Goal: Task Accomplishment & Management: Use online tool/utility

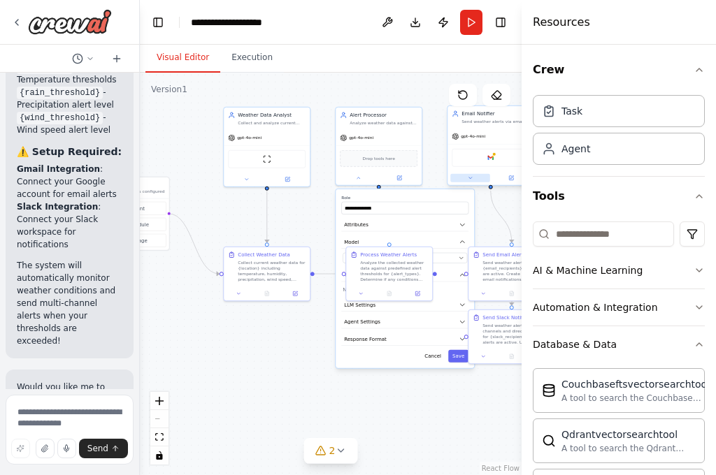
click at [467, 182] on button at bounding box center [470, 178] width 40 height 8
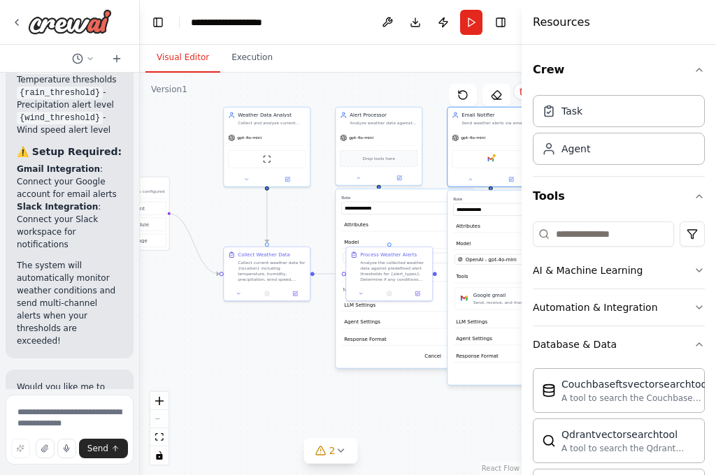
click at [245, 394] on div ".deletable-edge-delete-btn { width: 20px; height: 20px; border: 0px solid #ffff…" at bounding box center [331, 274] width 382 height 402
click at [245, 395] on div ".deletable-edge-delete-btn { width: 20px; height: 20px; border: 0px solid #ffff…" at bounding box center [331, 274] width 382 height 402
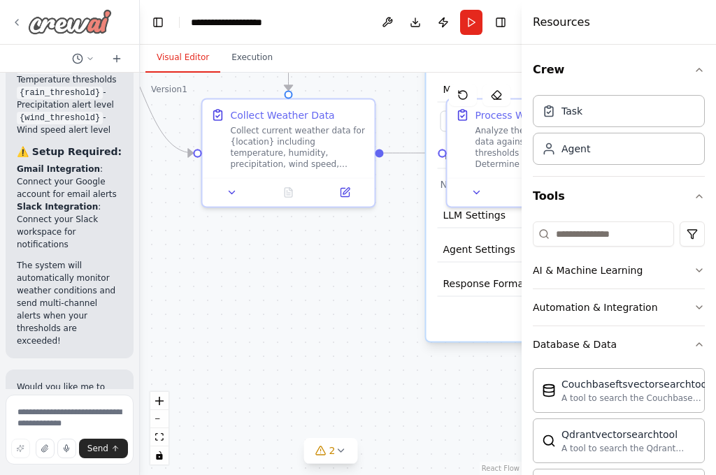
click at [16, 20] on icon at bounding box center [16, 22] width 11 height 11
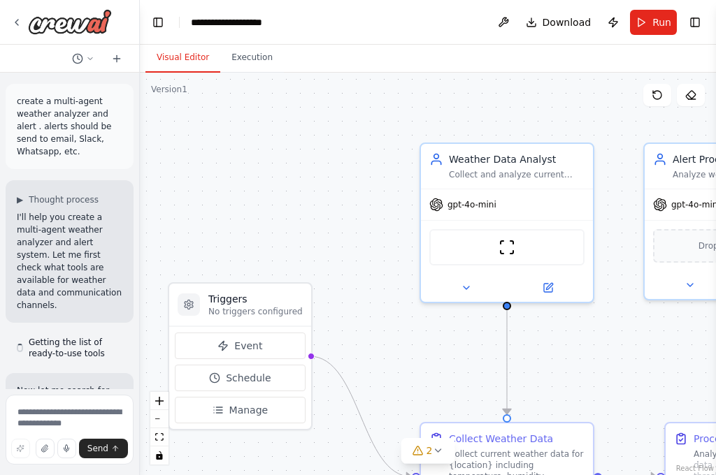
scroll to position [3700, 0]
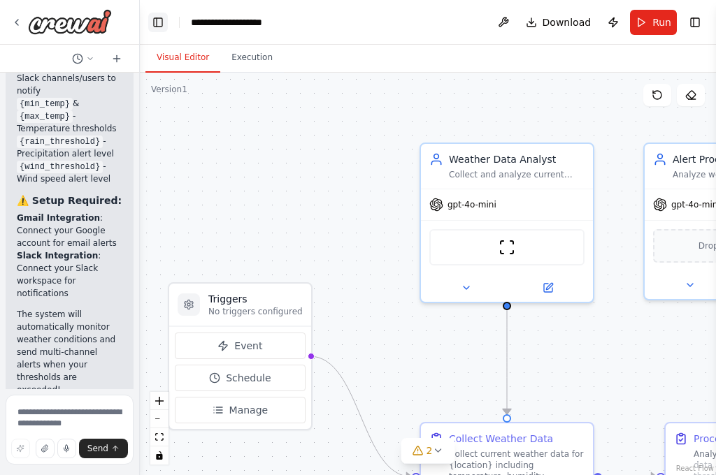
click at [163, 25] on button "Toggle Left Sidebar" at bounding box center [158, 23] width 20 height 20
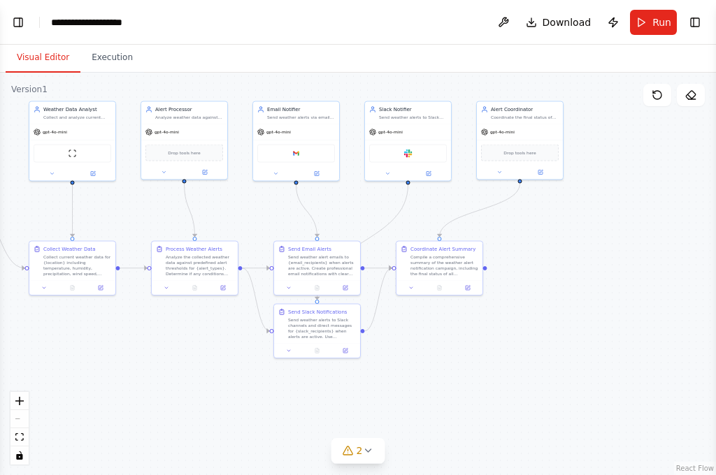
drag, startPoint x: 664, startPoint y: 372, endPoint x: 452, endPoint y: 336, distance: 214.8
click at [452, 336] on div ".deletable-edge-delete-btn { width: 20px; height: 20px; border: 0px solid #ffff…" at bounding box center [358, 274] width 716 height 402
click at [278, 170] on icon at bounding box center [276, 173] width 6 height 6
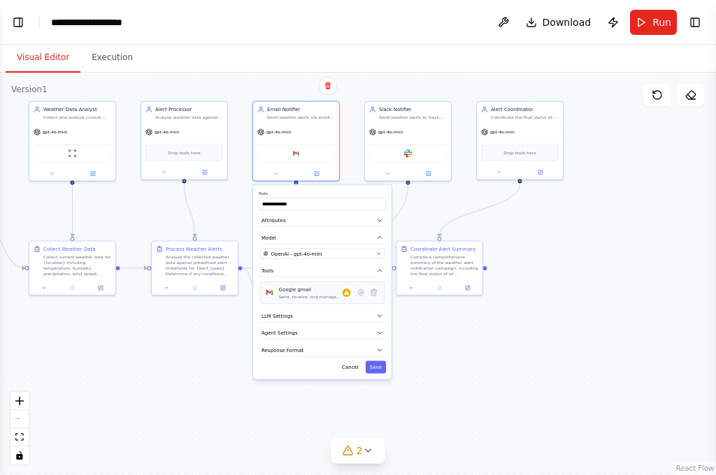
click at [326, 294] on div "Send, receive, and manage Gmail messages and email settings." at bounding box center [311, 297] width 64 height 6
click at [306, 292] on div "Google gmail" at bounding box center [311, 289] width 64 height 7
click at [318, 172] on icon at bounding box center [316, 173] width 4 height 4
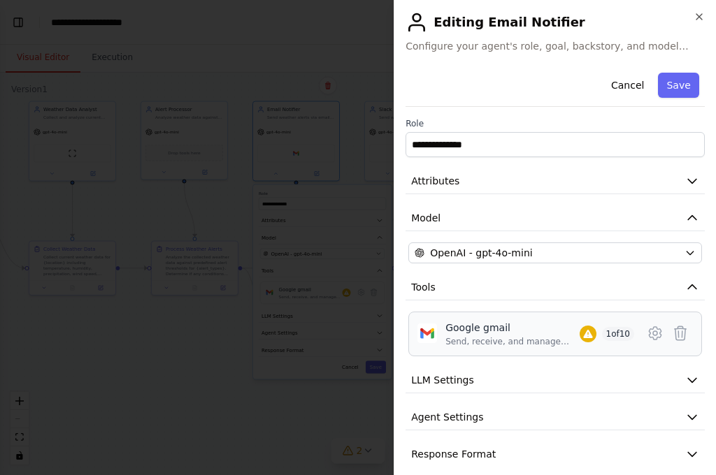
click at [484, 333] on div "Google gmail" at bounding box center [511, 328] width 133 height 14
click at [611, 328] on span "1 of 10" at bounding box center [618, 334] width 33 height 14
click at [648, 331] on icon at bounding box center [654, 333] width 17 height 17
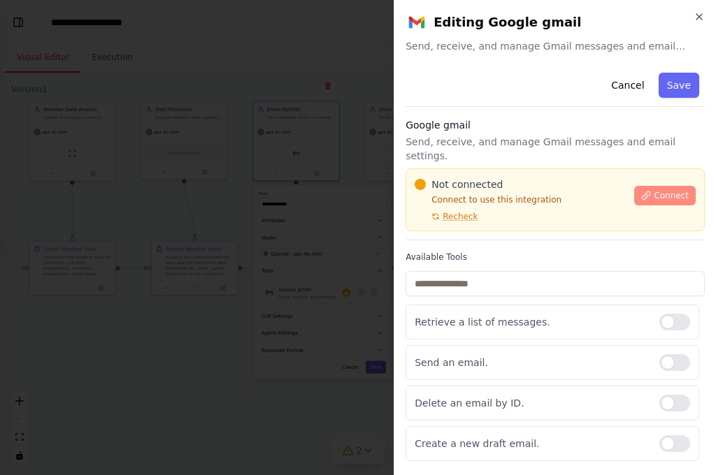
click at [658, 190] on span "Connect" at bounding box center [670, 195] width 35 height 11
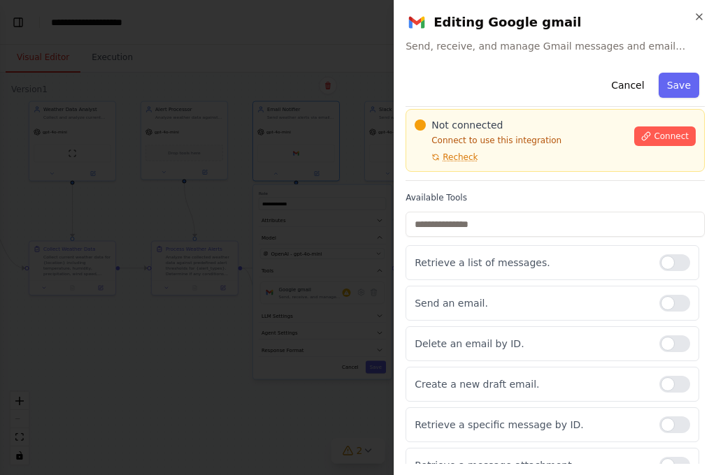
scroll to position [0, 0]
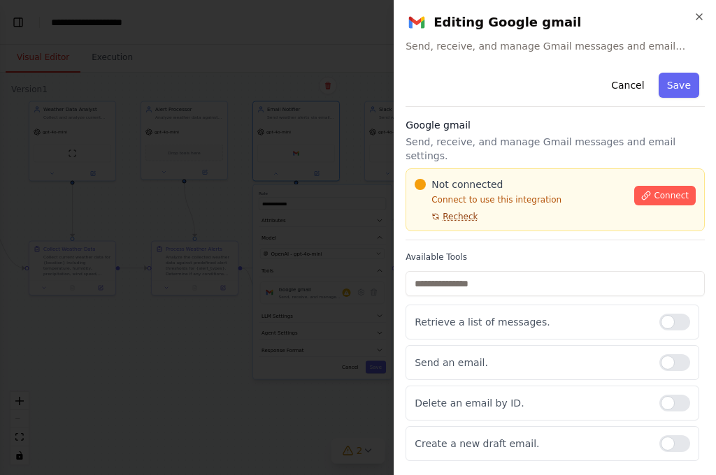
click at [445, 211] on span "Recheck" at bounding box center [459, 216] width 35 height 11
click at [623, 92] on button "Cancel" at bounding box center [627, 85] width 50 height 25
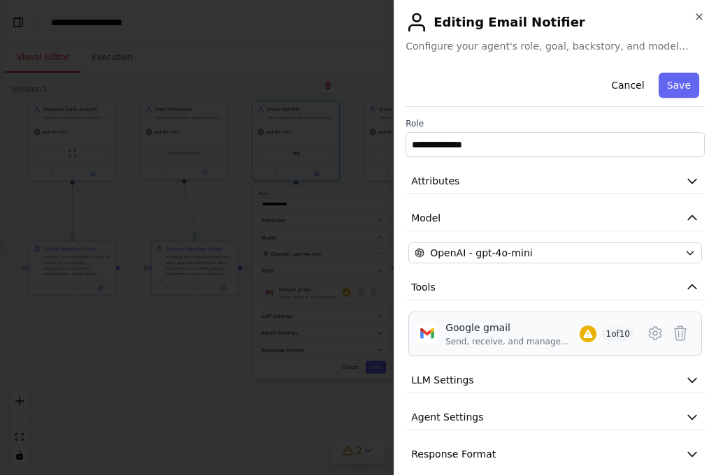
click at [546, 327] on div "Google gmail" at bounding box center [511, 328] width 133 height 14
click at [688, 287] on icon "button" at bounding box center [692, 287] width 8 height 4
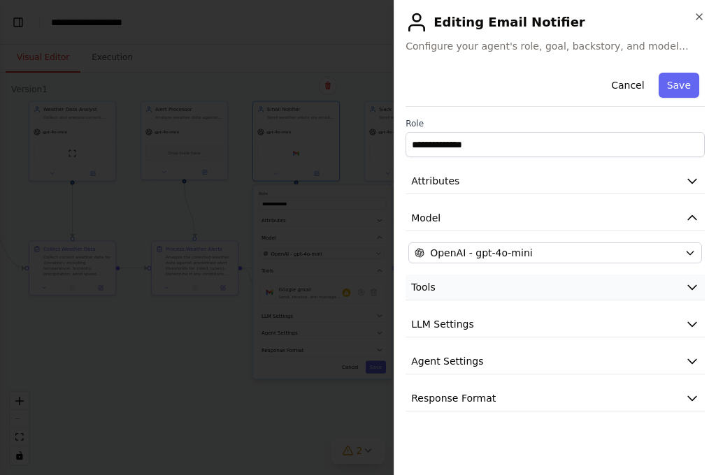
click at [696, 286] on icon "button" at bounding box center [692, 287] width 14 height 14
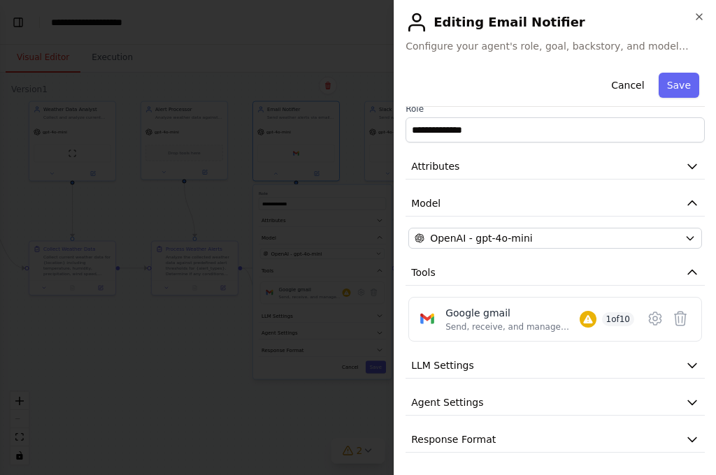
scroll to position [24, 0]
click at [646, 314] on icon at bounding box center [654, 318] width 17 height 17
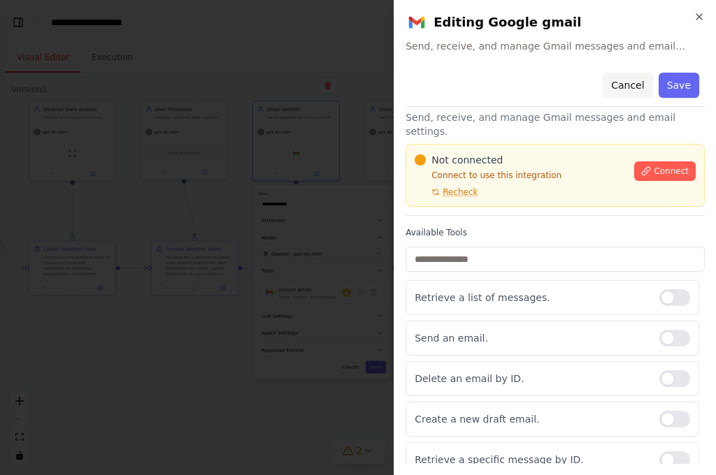
click at [623, 89] on button "Cancel" at bounding box center [627, 85] width 50 height 25
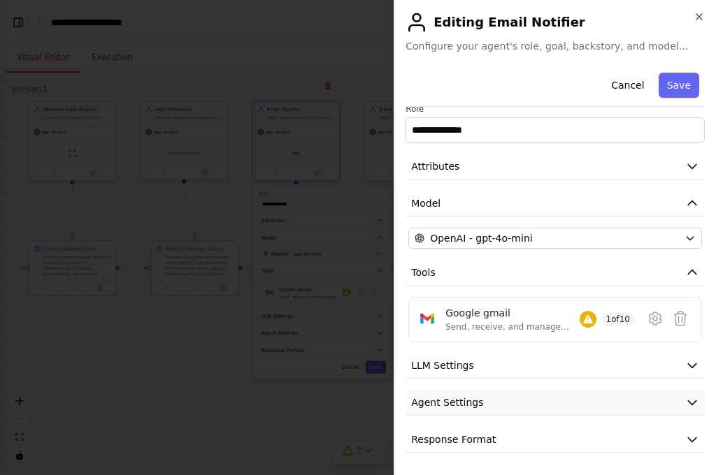
click at [685, 406] on icon "button" at bounding box center [692, 403] width 14 height 14
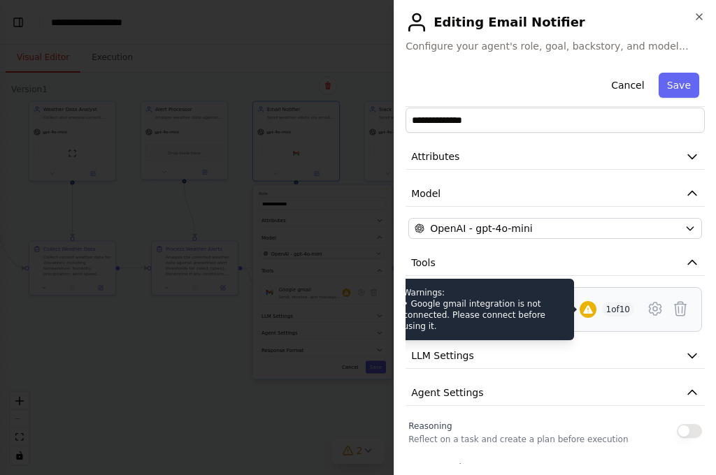
click at [588, 312] on icon at bounding box center [587, 309] width 9 height 8
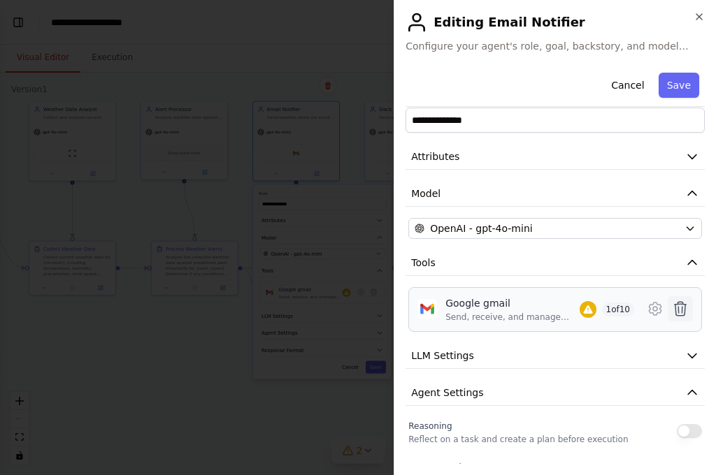
click at [672, 303] on icon at bounding box center [680, 308] width 17 height 17
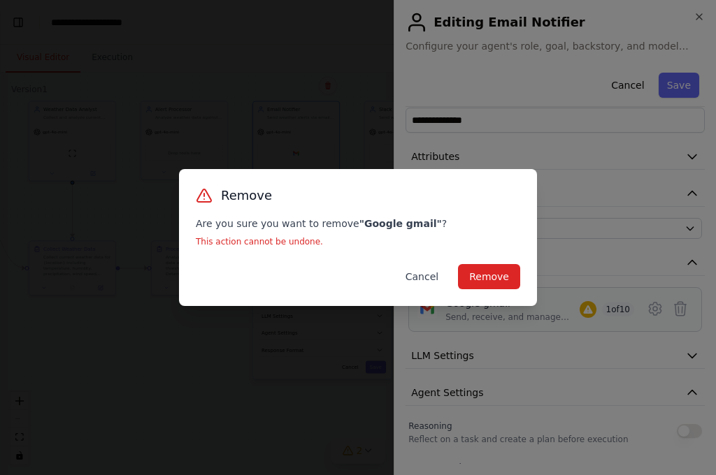
click at [432, 281] on button "Cancel" at bounding box center [421, 276] width 55 height 25
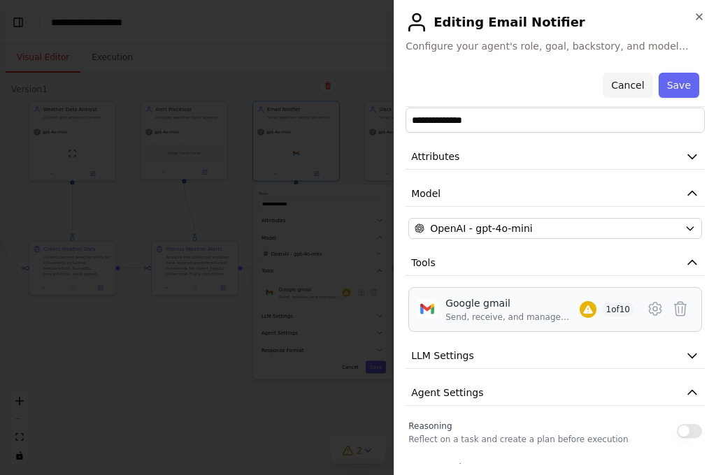
click at [625, 89] on button "Cancel" at bounding box center [627, 85] width 50 height 25
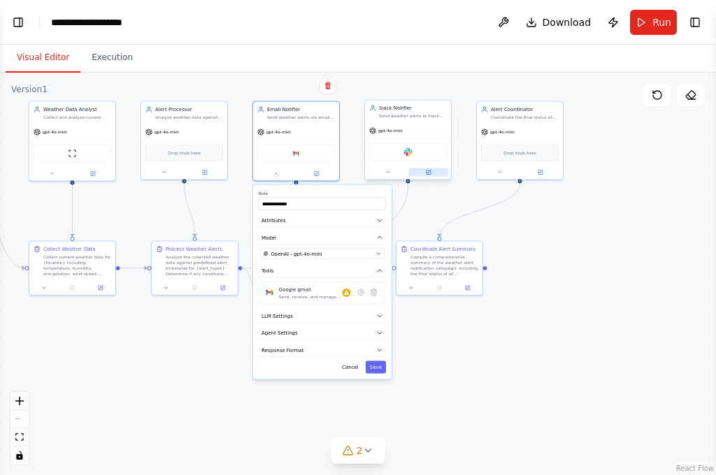
click at [428, 173] on icon at bounding box center [428, 173] width 4 height 4
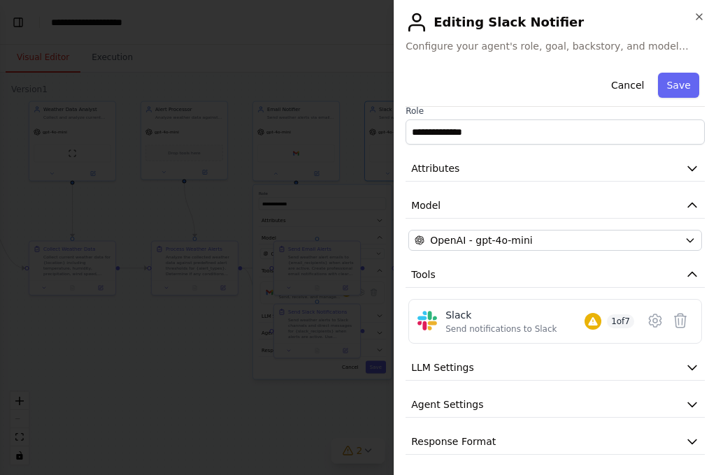
scroll to position [15, 0]
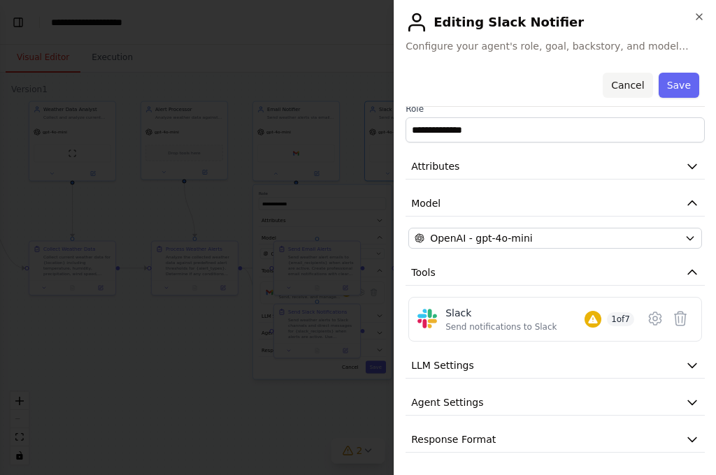
click at [623, 84] on button "Cancel" at bounding box center [627, 85] width 50 height 25
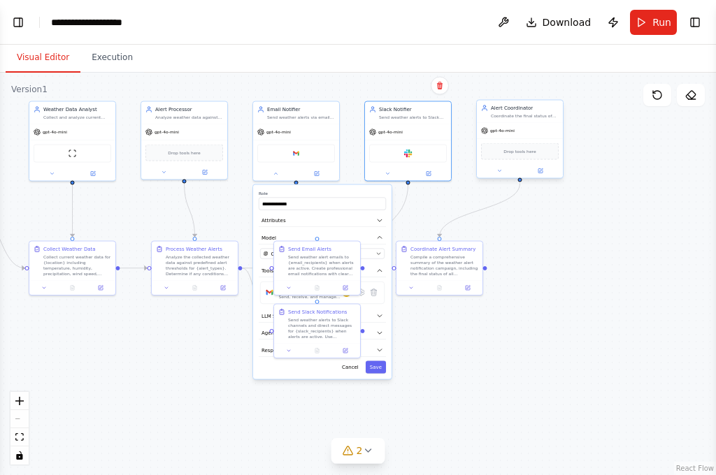
click at [526, 121] on div "Alert Coordinator Coordinate the final status of weather alert notifications ac…" at bounding box center [520, 112] width 86 height 22
click at [540, 172] on icon at bounding box center [540, 171] width 4 height 4
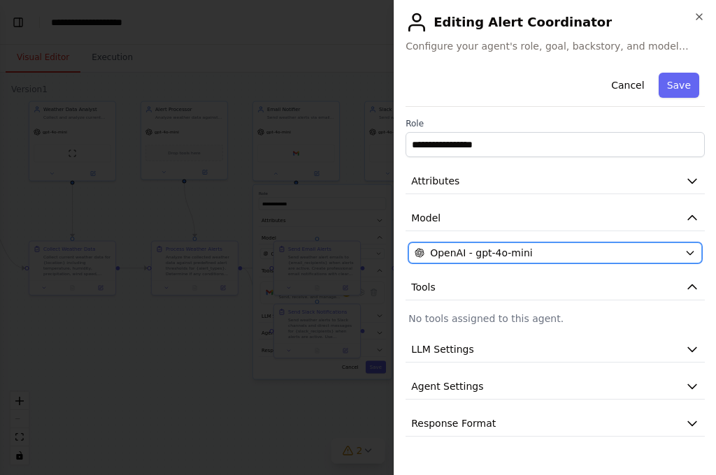
click at [628, 252] on div "OpenAI - gpt-4o-mini" at bounding box center [546, 253] width 264 height 14
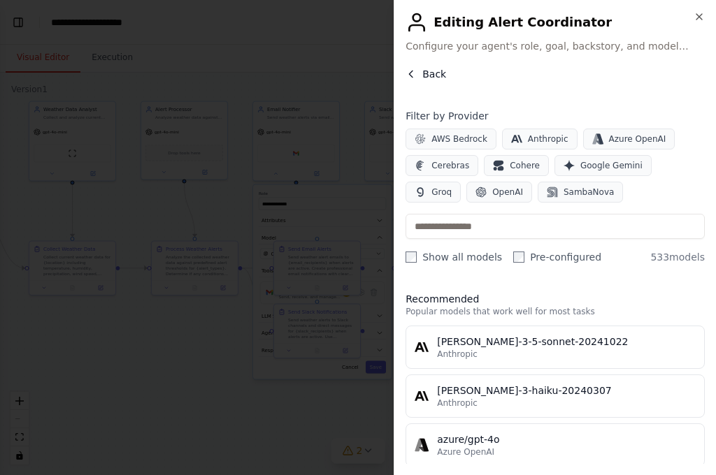
click at [412, 76] on icon "button" at bounding box center [410, 74] width 3 height 6
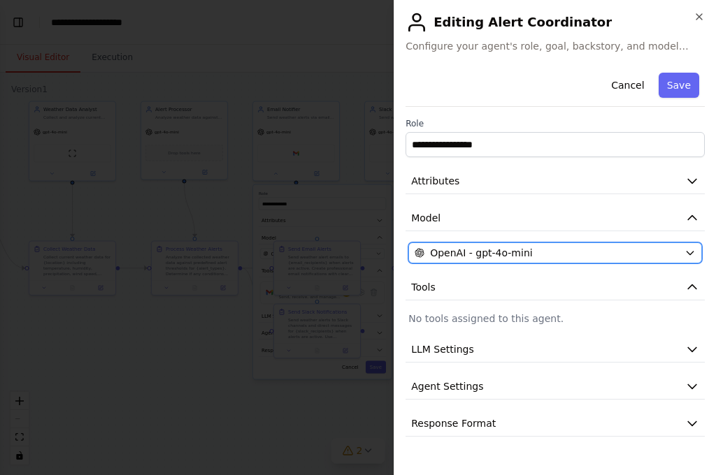
click at [693, 254] on icon "button" at bounding box center [689, 252] width 11 height 11
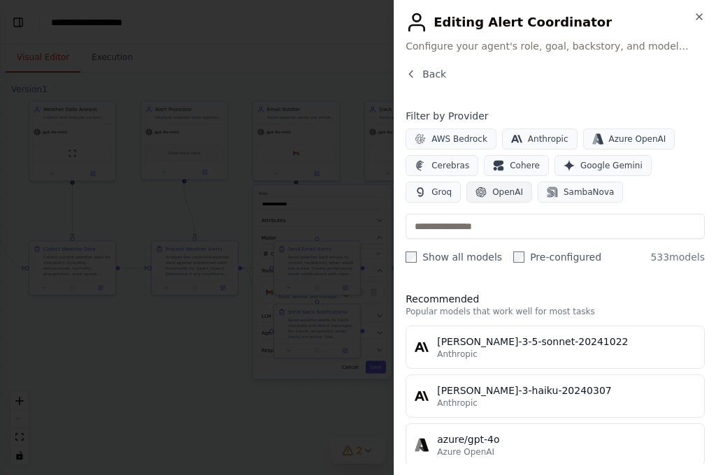
click at [492, 194] on span "OpenAI" at bounding box center [507, 192] width 31 height 11
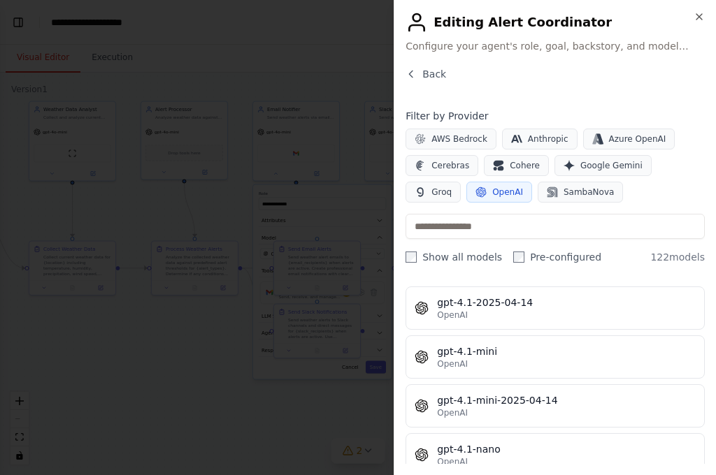
scroll to position [2180, 0]
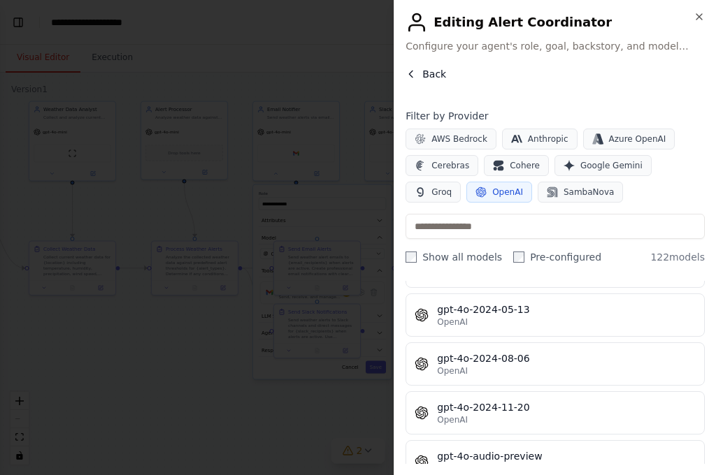
click at [411, 68] on button "Back" at bounding box center [425, 74] width 41 height 14
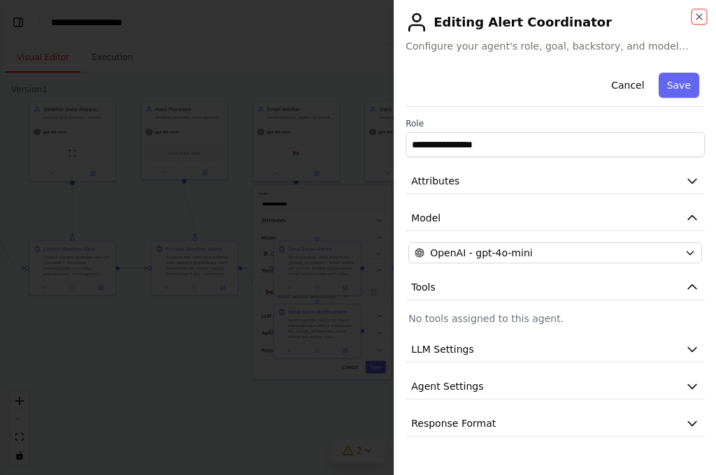
drag, startPoint x: 702, startPoint y: 17, endPoint x: 549, endPoint y: 155, distance: 205.8
click at [549, 155] on div "**********" at bounding box center [554, 237] width 322 height 475
click at [619, 82] on button "Cancel" at bounding box center [627, 85] width 50 height 25
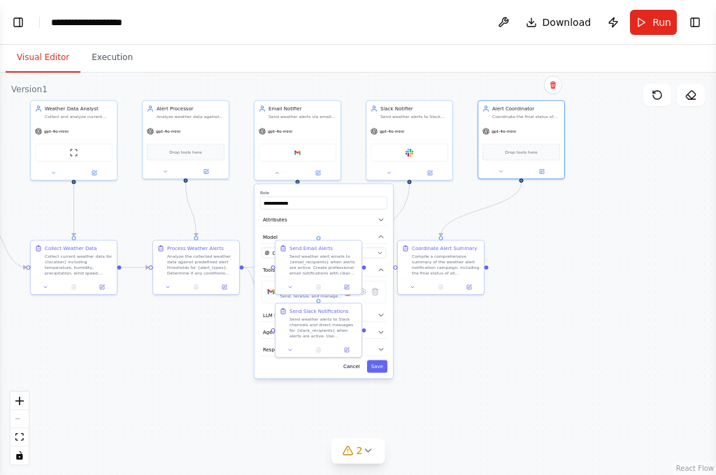
click at [620, 373] on div ".deletable-edge-delete-btn { width: 20px; height: 20px; border: 0px solid #ffff…" at bounding box center [358, 274] width 716 height 402
click at [274, 171] on icon at bounding box center [277, 172] width 6 height 6
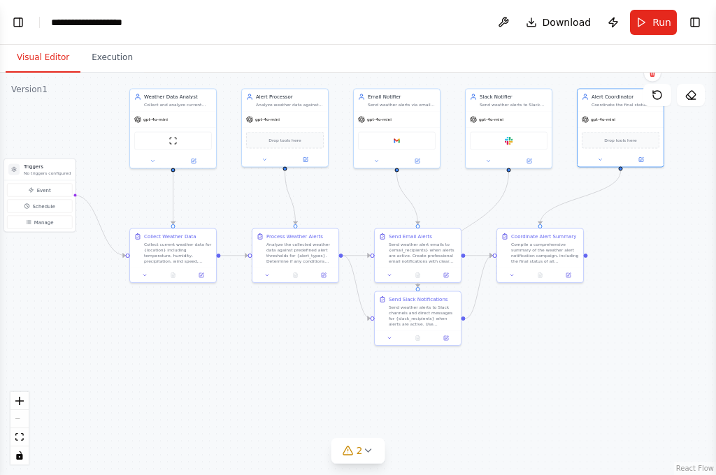
drag, startPoint x: 234, startPoint y: 208, endPoint x: 333, endPoint y: 196, distance: 99.9
click at [333, 196] on div ".deletable-edge-delete-btn { width: 20px; height: 20px; border: 0px solid #ffff…" at bounding box center [358, 274] width 716 height 402
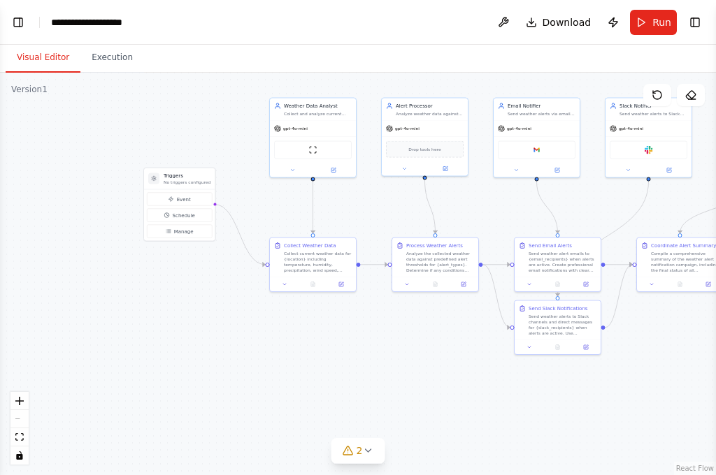
drag, startPoint x: 242, startPoint y: 193, endPoint x: 382, endPoint y: 202, distance: 140.1
click at [382, 202] on div ".deletable-edge-delete-btn { width: 20px; height: 20px; border: 0px solid #ffff…" at bounding box center [358, 274] width 716 height 402
click at [178, 182] on p "No triggers configured" at bounding box center [187, 183] width 47 height 6
click at [104, 61] on button "Execution" at bounding box center [112, 57] width 64 height 29
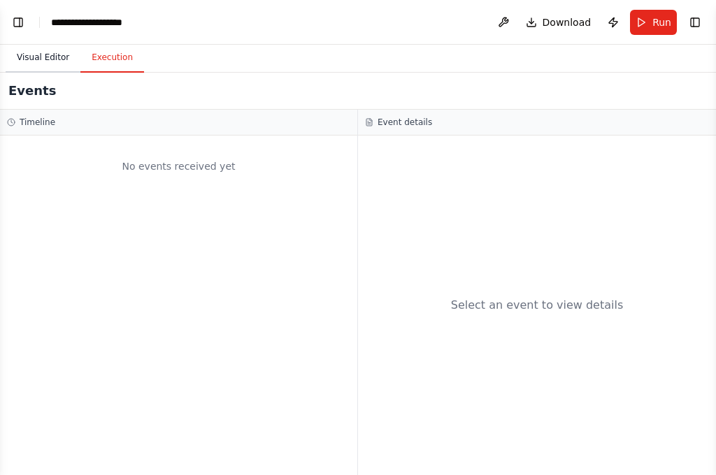
click at [51, 57] on button "Visual Editor" at bounding box center [43, 57] width 75 height 29
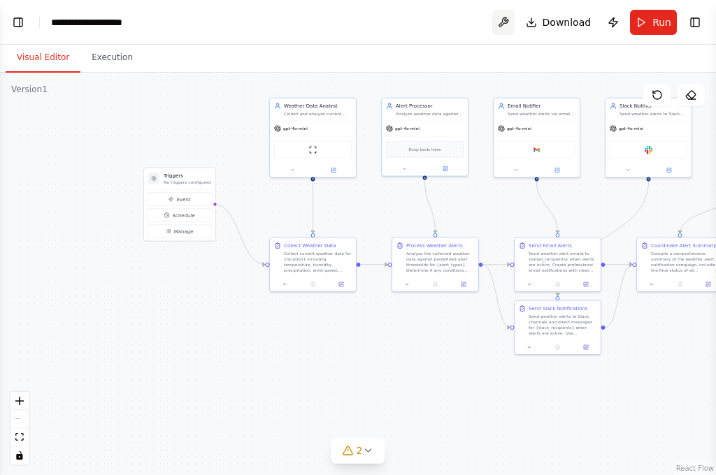
click at [512, 23] on button at bounding box center [503, 22] width 22 height 25
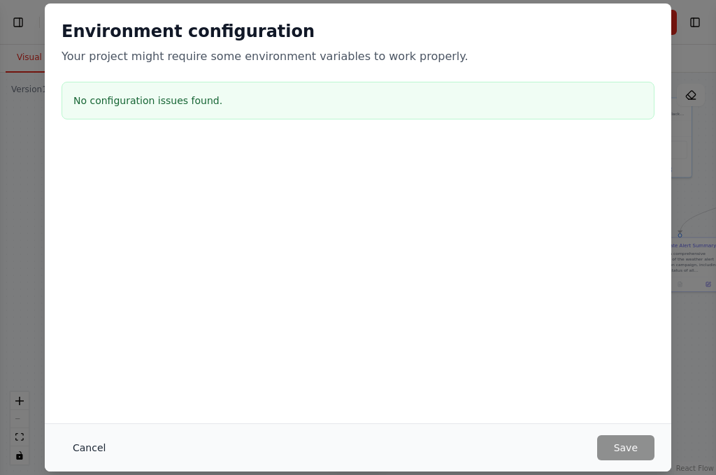
click at [94, 436] on button "Cancel" at bounding box center [88, 447] width 55 height 25
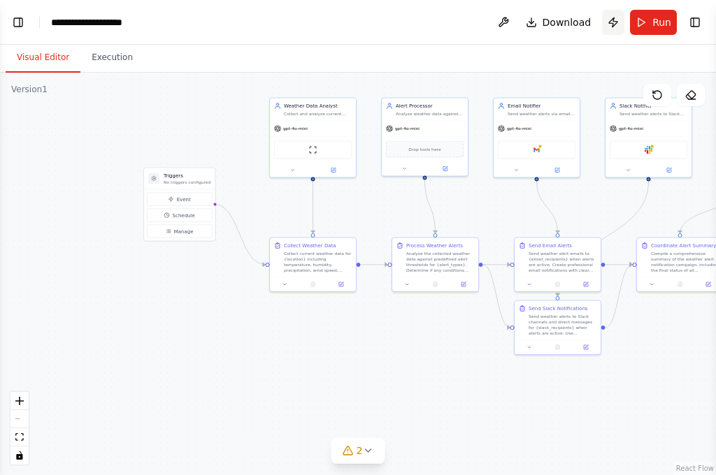
click at [616, 22] on button "Publish" at bounding box center [613, 22] width 22 height 25
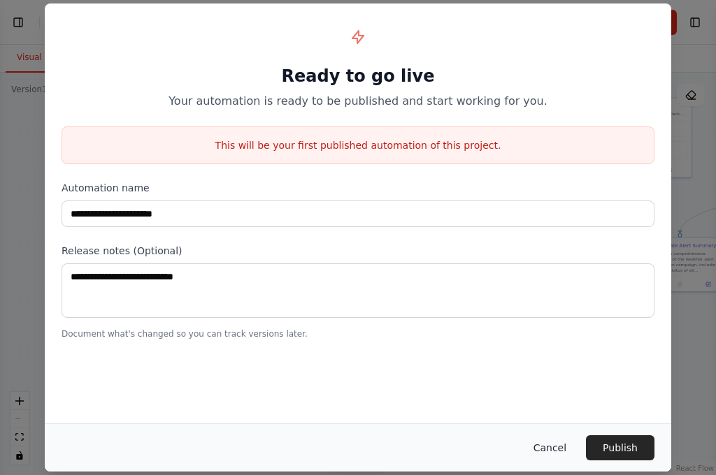
click at [563, 445] on button "Cancel" at bounding box center [549, 447] width 55 height 25
click at [563, 445] on div ".deletable-edge-delete-btn { width: 20px; height: 20px; border: 0px solid #ffff…" at bounding box center [358, 274] width 716 height 402
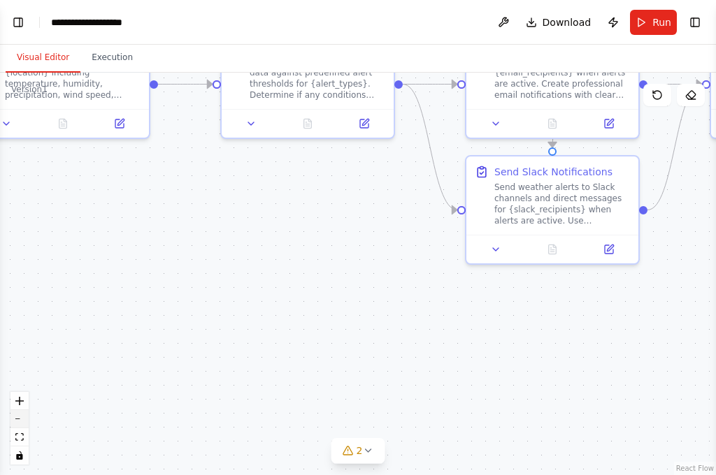
click at [17, 422] on button "zoom out" at bounding box center [19, 419] width 18 height 18
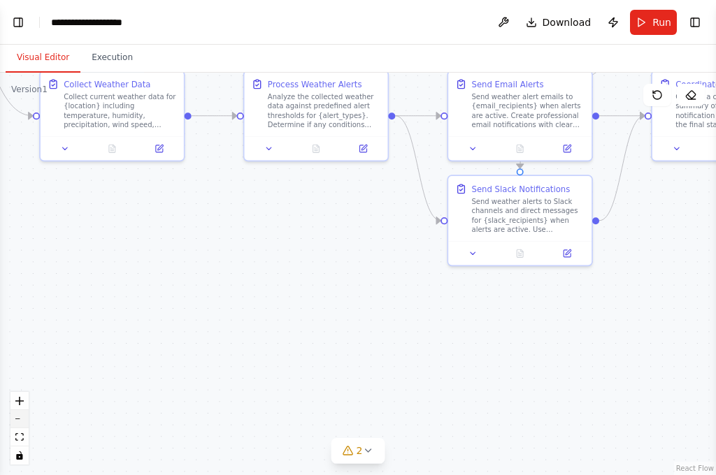
click at [17, 422] on button "zoom out" at bounding box center [19, 419] width 18 height 18
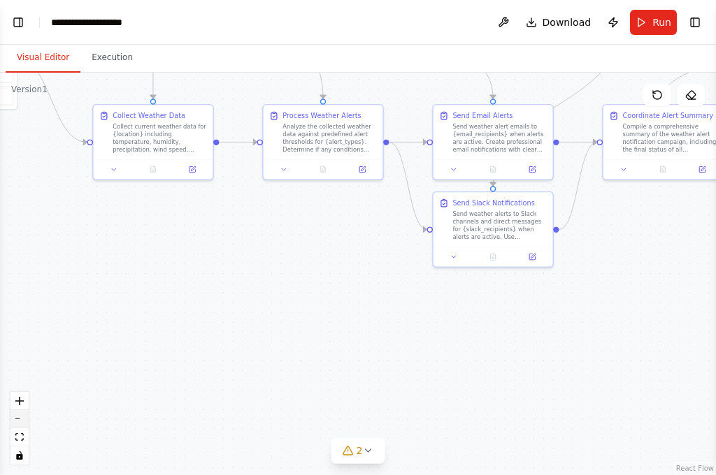
click at [17, 422] on button "zoom out" at bounding box center [19, 419] width 18 height 18
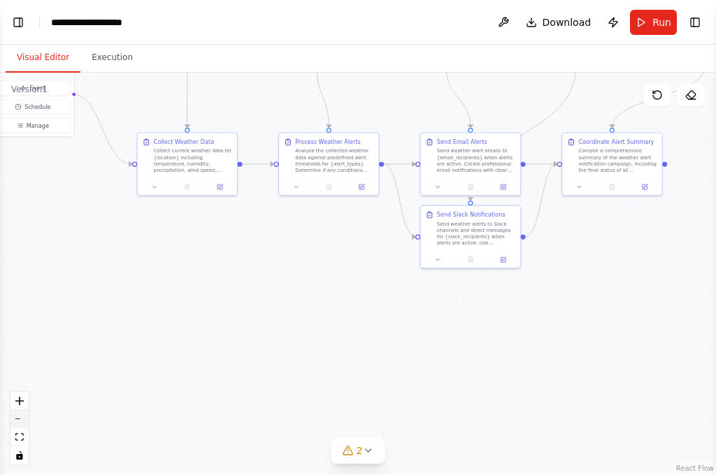
click at [17, 422] on button "zoom out" at bounding box center [19, 419] width 18 height 18
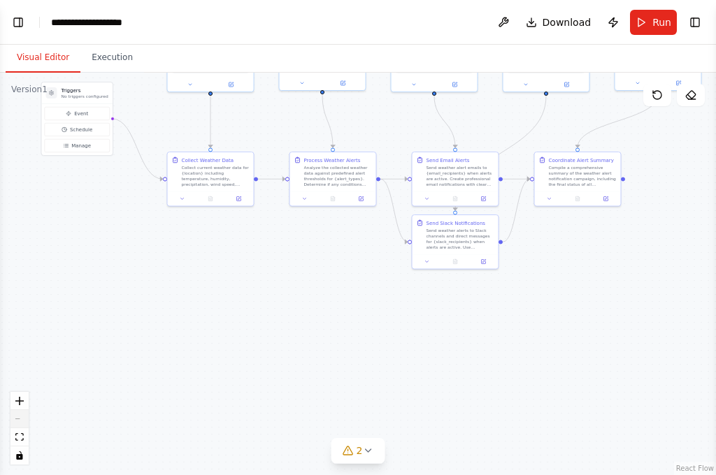
click at [17, 422] on div "React Flow controls" at bounding box center [19, 428] width 18 height 73
click at [18, 422] on div "React Flow controls" at bounding box center [19, 428] width 18 height 73
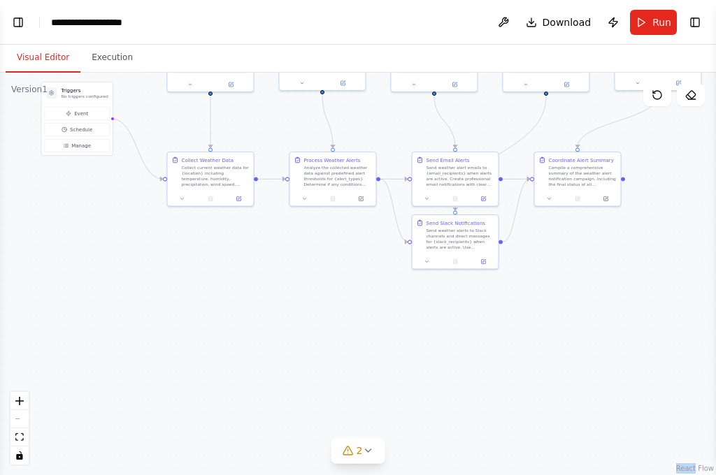
click at [249, 372] on div ".deletable-edge-delete-btn { width: 20px; height: 20px; border: 0px solid #ffff…" at bounding box center [358, 274] width 716 height 402
click at [706, 472] on link "React Flow" at bounding box center [695, 469] width 38 height 8
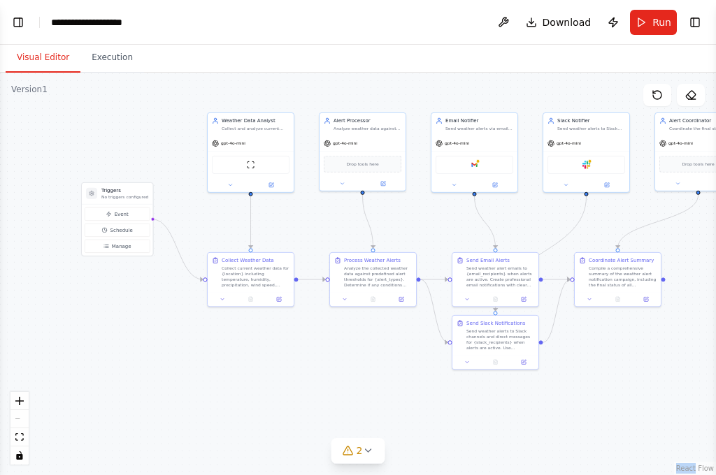
drag, startPoint x: 258, startPoint y: 238, endPoint x: 293, endPoint y: 339, distance: 107.2
click at [293, 339] on div ".deletable-edge-delete-btn { width: 20px; height: 20px; border: 0px solid #ffff…" at bounding box center [358, 274] width 716 height 402
click at [697, 28] on button "Toggle Right Sidebar" at bounding box center [695, 23] width 20 height 20
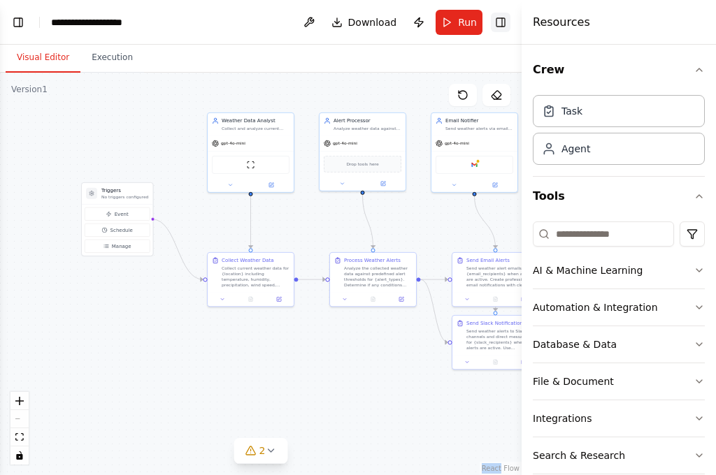
click at [503, 21] on button "Toggle Right Sidebar" at bounding box center [501, 23] width 20 height 20
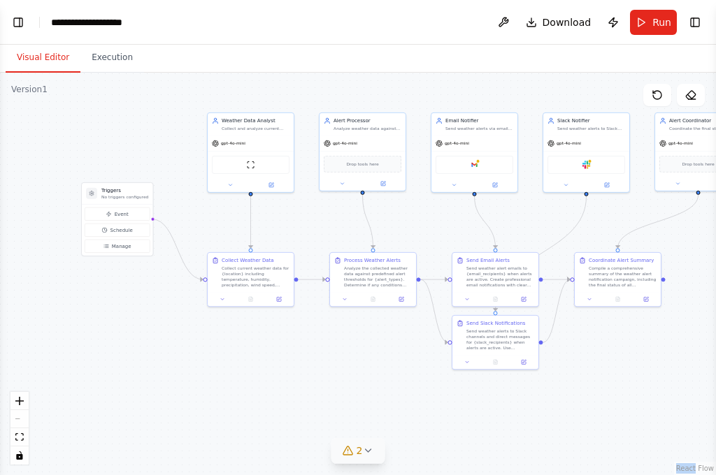
click at [365, 454] on icon at bounding box center [367, 450] width 11 height 11
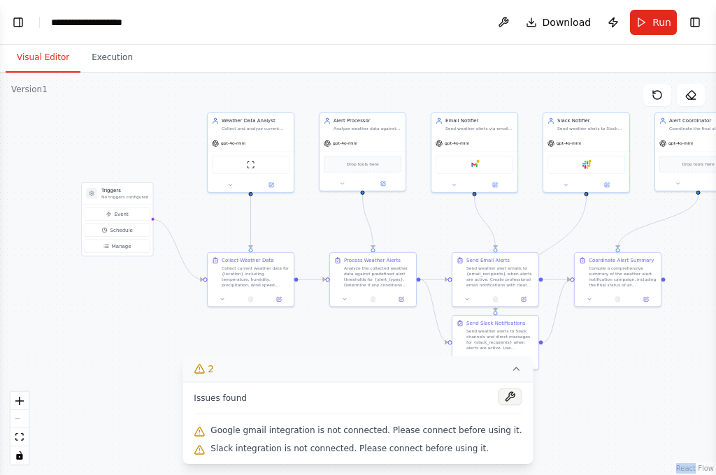
click at [498, 402] on button at bounding box center [510, 397] width 24 height 17
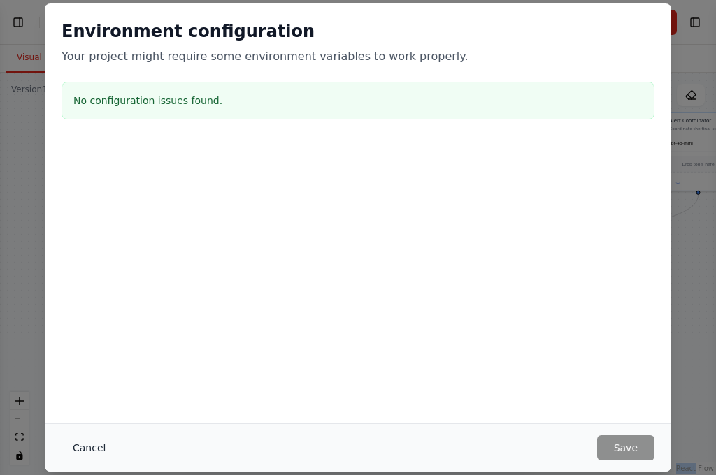
click at [89, 449] on button "Cancel" at bounding box center [88, 447] width 55 height 25
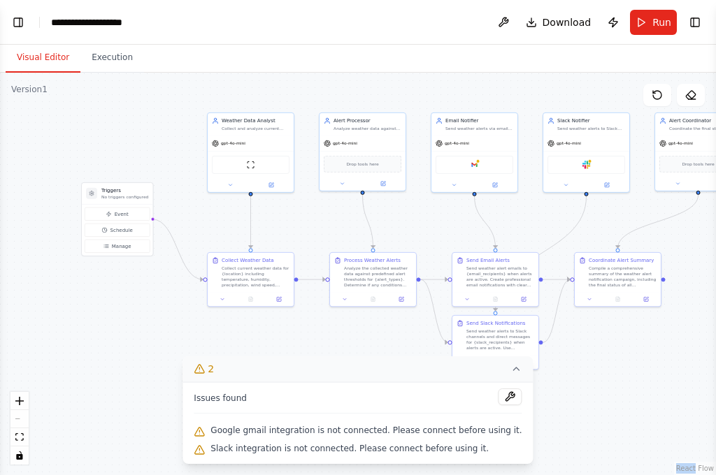
click at [159, 291] on div ".deletable-edge-delete-btn { width: 20px; height: 20px; border: 0px solid #ffff…" at bounding box center [358, 274] width 716 height 402
click at [511, 373] on icon at bounding box center [516, 368] width 11 height 11
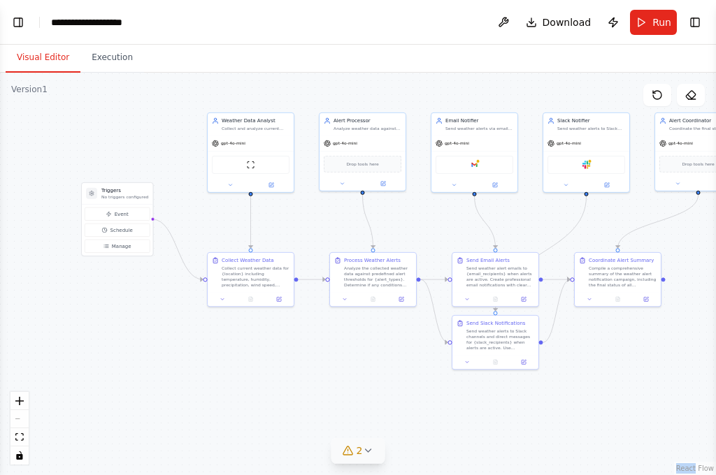
click at [436, 406] on div ".deletable-edge-delete-btn { width: 20px; height: 20px; border: 0px solid #ffff…" at bounding box center [358, 274] width 716 height 402
click at [24, 29] on button "Toggle Left Sidebar" at bounding box center [18, 23] width 20 height 20
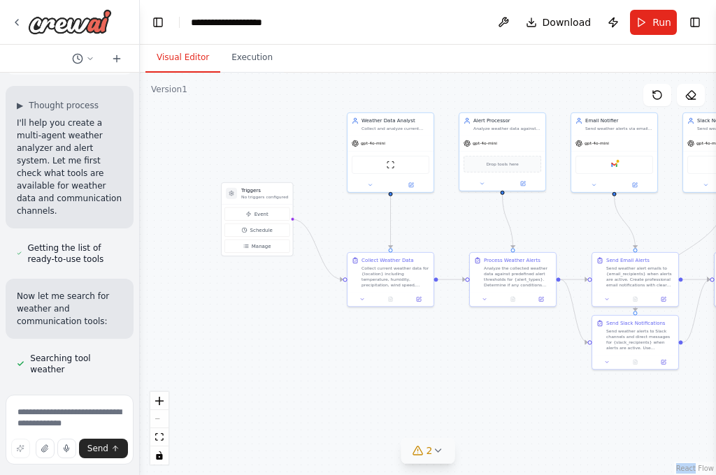
scroll to position [0, 0]
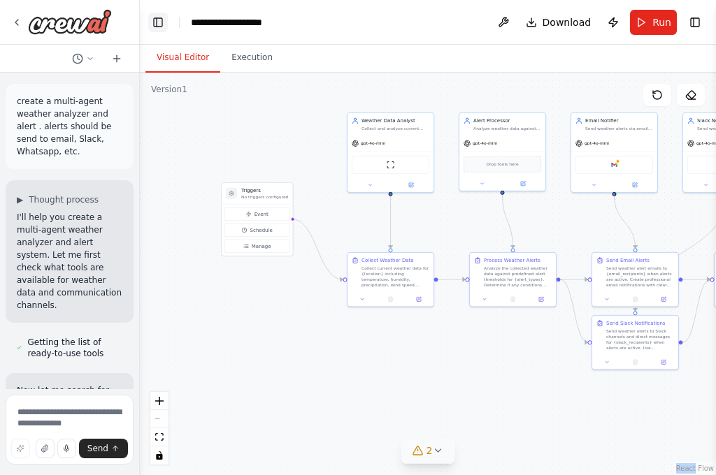
click at [158, 20] on button "Toggle Left Sidebar" at bounding box center [158, 23] width 20 height 20
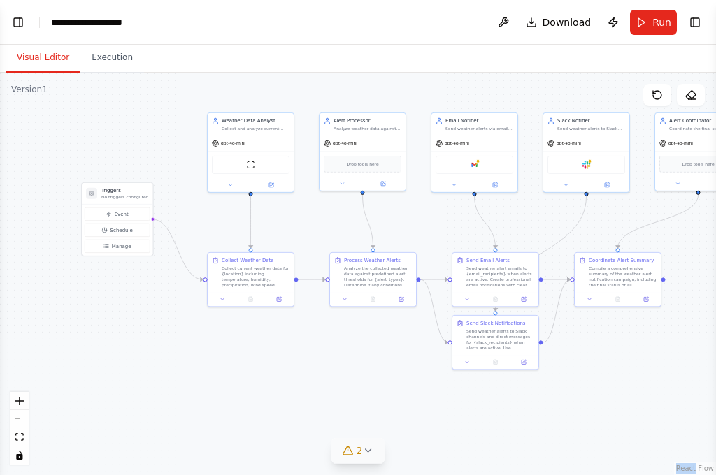
click at [45, 182] on div ".deletable-edge-delete-btn { width: 20px; height: 20px; border: 0px solid #ffff…" at bounding box center [358, 274] width 716 height 402
click at [693, 34] on header "**********" at bounding box center [358, 22] width 716 height 45
click at [697, 21] on button "Toggle Right Sidebar" at bounding box center [695, 23] width 20 height 20
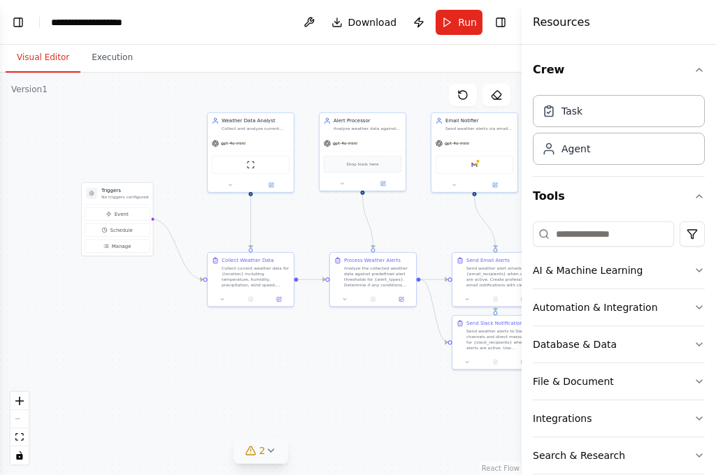
click at [23, 88] on div "Version 1" at bounding box center [29, 89] width 36 height 11
click at [17, 20] on button "Toggle Left Sidebar" at bounding box center [18, 23] width 20 height 20
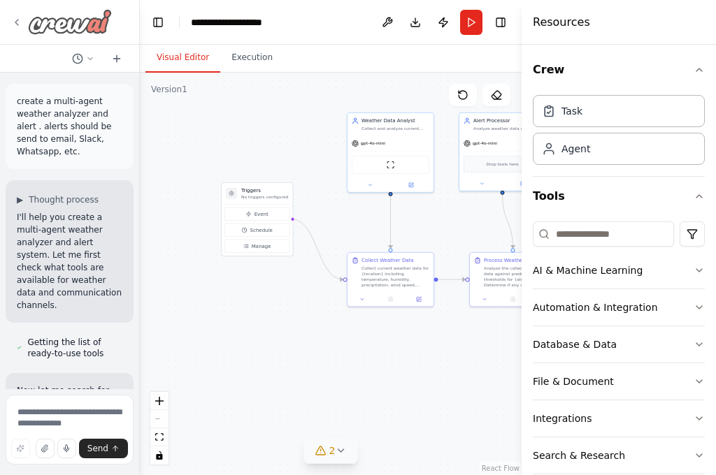
click at [13, 21] on icon at bounding box center [16, 22] width 11 height 11
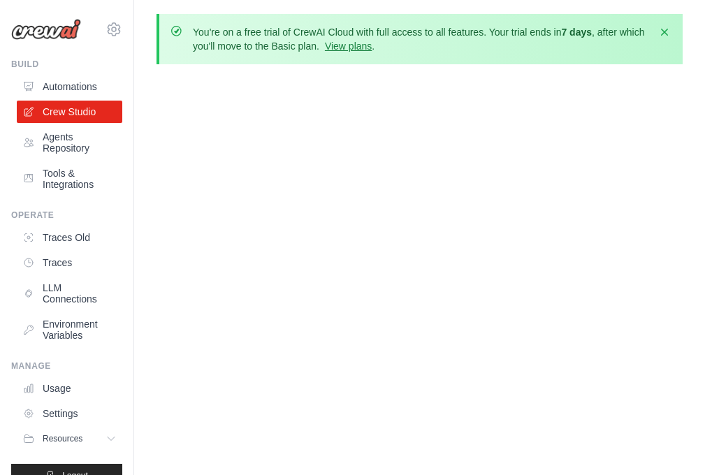
click at [106, 38] on button at bounding box center [114, 29] width 17 height 17
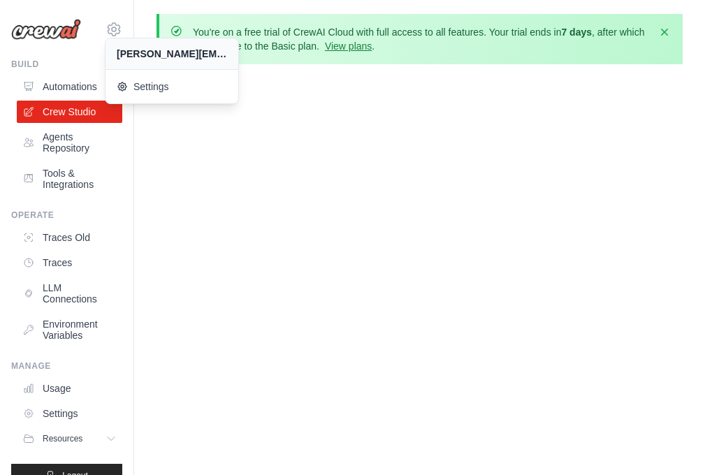
click at [0, 0] on button "Toggle navigation" at bounding box center [0, 0] width 0 height 0
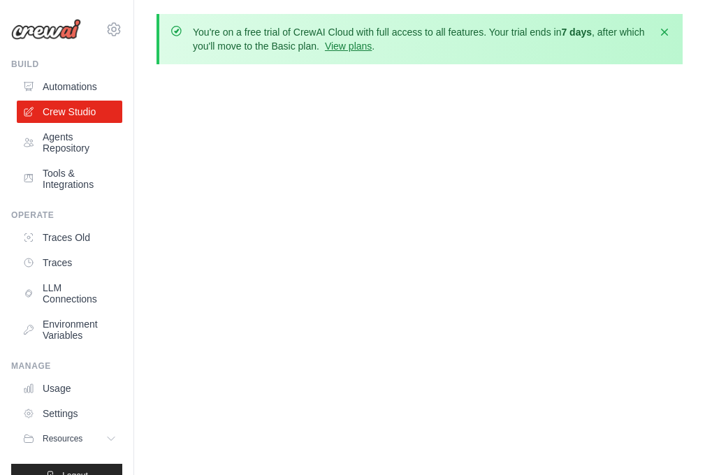
click at [0, 0] on button "Toggle navigation" at bounding box center [0, 0] width 0 height 0
click at [45, 59] on div "Build" at bounding box center [66, 64] width 111 height 11
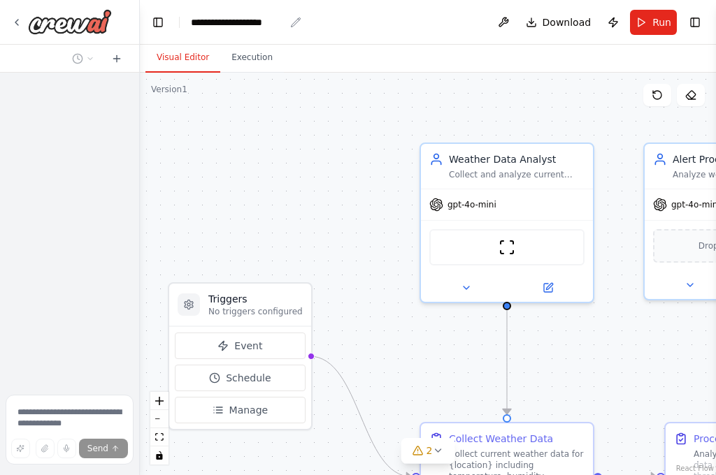
click at [197, 27] on div "**********" at bounding box center [238, 22] width 94 height 14
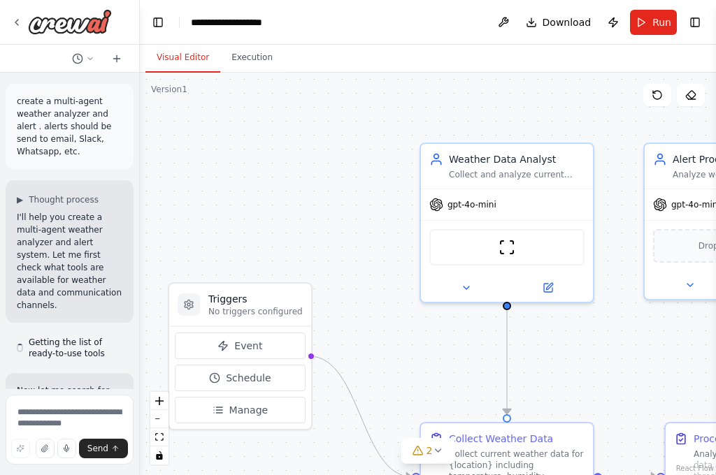
scroll to position [3700, 0]
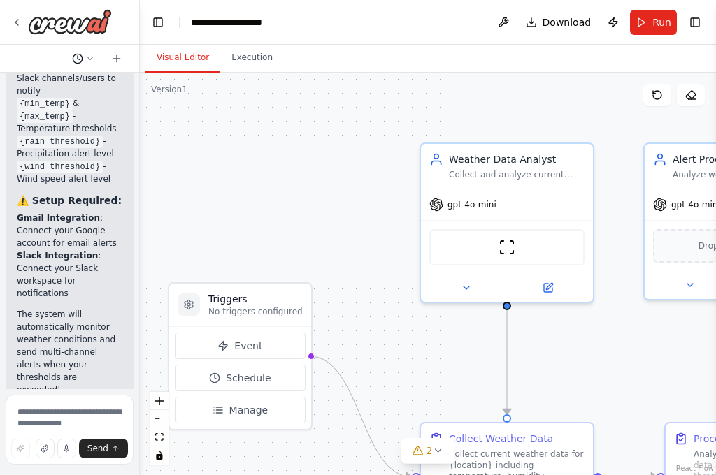
click at [92, 56] on icon at bounding box center [90, 59] width 8 height 8
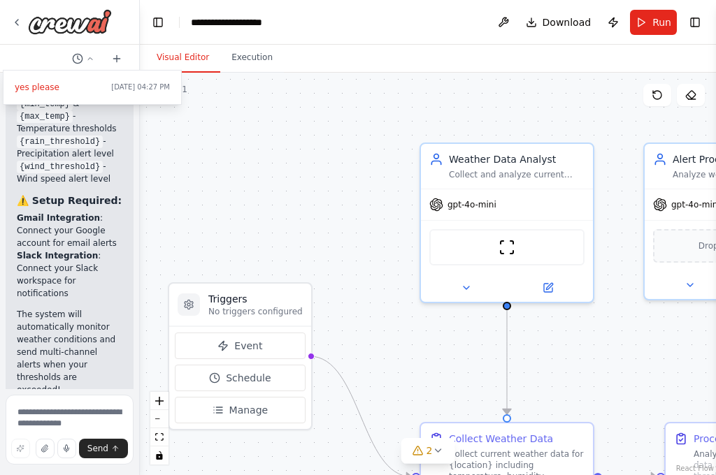
click at [314, 215] on div ".deletable-edge-delete-btn { width: 20px; height: 20px; border: 0px solid #ffff…" at bounding box center [428, 274] width 576 height 402
click at [253, 166] on div ".deletable-edge-delete-btn { width: 20px; height: 20px; border: 0px solid #ffff…" at bounding box center [428, 274] width 576 height 402
click at [116, 55] on div at bounding box center [70, 237] width 140 height 475
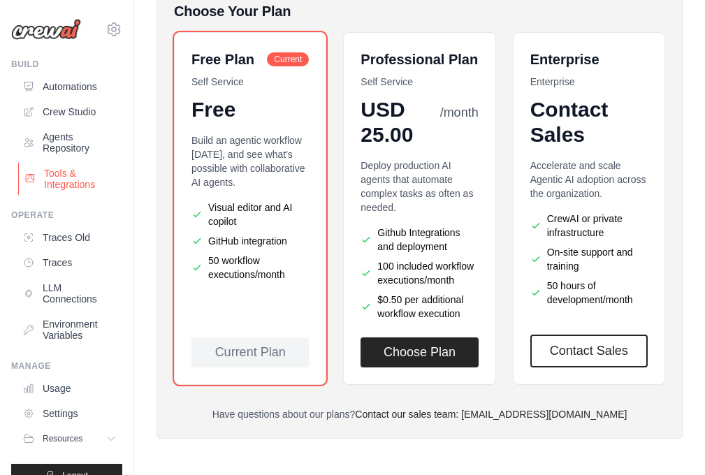
click at [76, 164] on link "Tools & Integrations" at bounding box center [71, 179] width 106 height 34
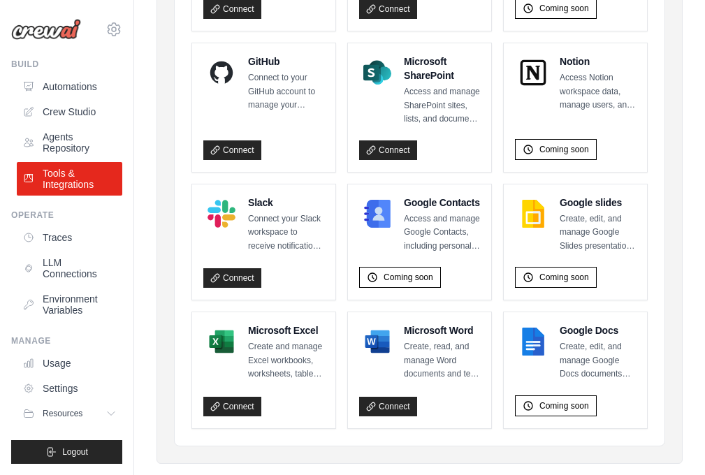
scroll to position [1082, 0]
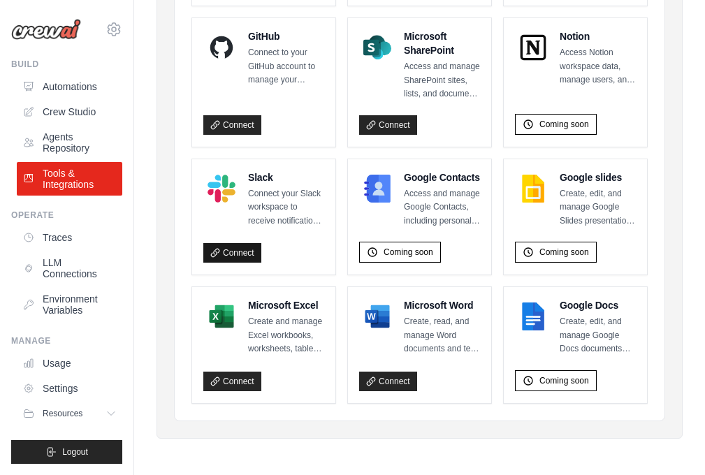
click at [227, 249] on link "Connect" at bounding box center [232, 253] width 58 height 20
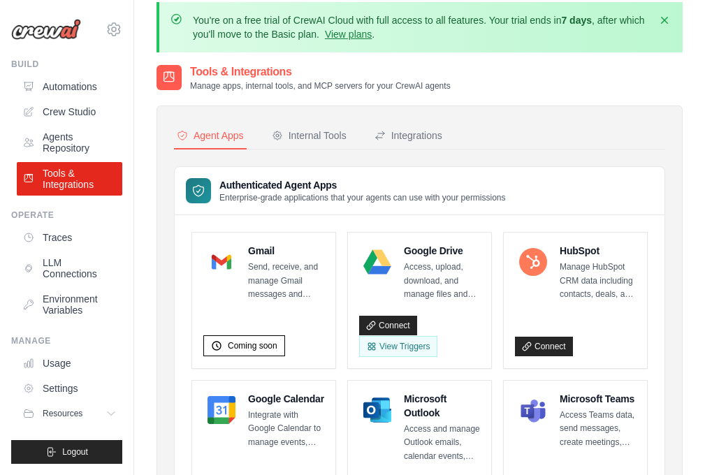
scroll to position [0, 0]
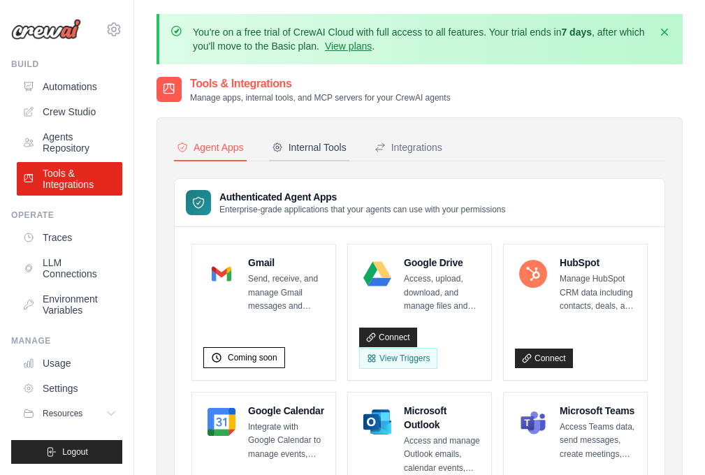
click at [312, 151] on div "Internal Tools" at bounding box center [309, 147] width 75 height 14
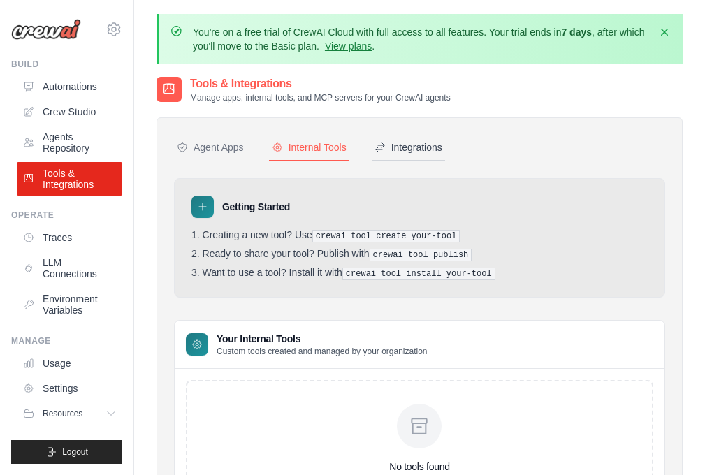
click at [412, 146] on div "Integrations" at bounding box center [409, 147] width 68 height 14
